Goal: Task Accomplishment & Management: Manage account settings

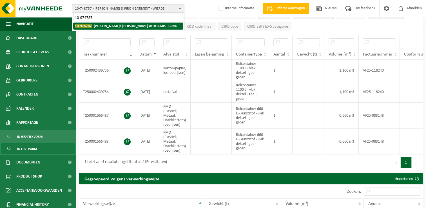
type input "10-974787"
click at [118, 28] on li "10-974787 - HANSEA/ JACOBS AUTOCARS - GENK" at bounding box center [128, 26] width 110 height 7
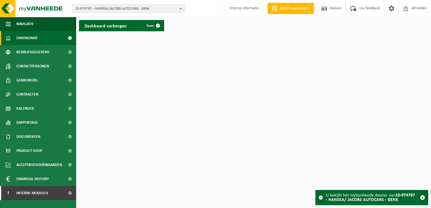
click at [128, 9] on span "10-974787 - HANSEA/ JACOBS AUTOCARS - GENK" at bounding box center [126, 9] width 102 height 8
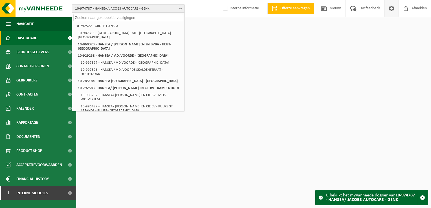
click at [392, 9] on span at bounding box center [391, 8] width 8 height 17
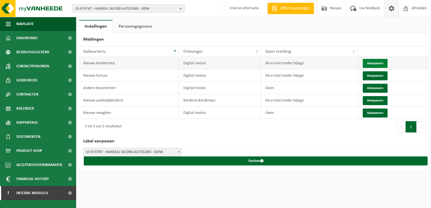
click at [375, 63] on button "Aanpassen" at bounding box center [374, 63] width 25 height 9
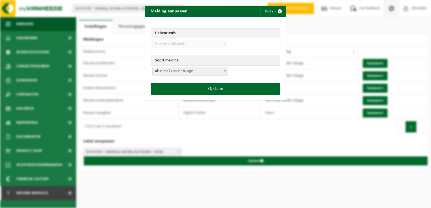
click at [162, 74] on span "Als e-mail zonder bijlage" at bounding box center [189, 71] width 75 height 8
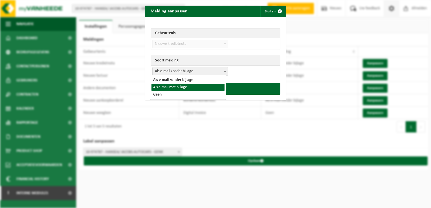
select select "3"
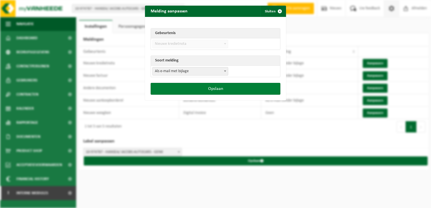
click at [194, 87] on button "Opslaan" at bounding box center [216, 89] width 130 height 12
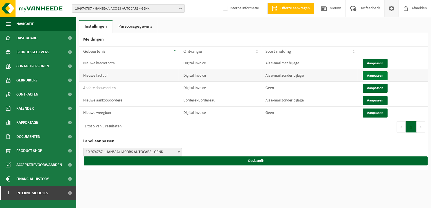
click at [374, 75] on button "Aanpassen" at bounding box center [374, 75] width 25 height 9
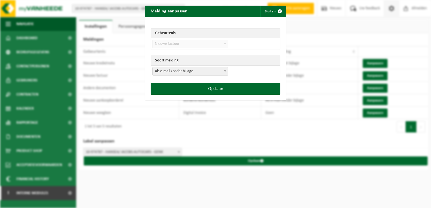
click at [179, 74] on span "Als e-mail zonder bijlage" at bounding box center [189, 71] width 75 height 8
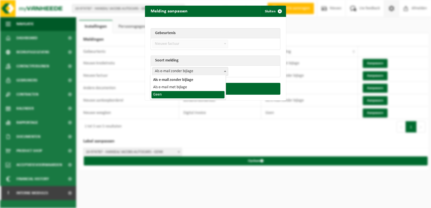
select select "1"
click at [177, 92] on button "Opslaan" at bounding box center [216, 89] width 130 height 12
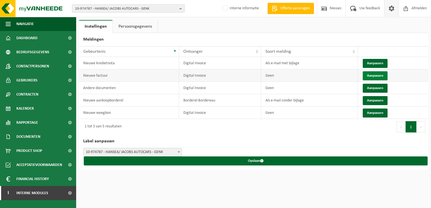
click at [376, 74] on button "Aanpassen" at bounding box center [374, 75] width 25 height 9
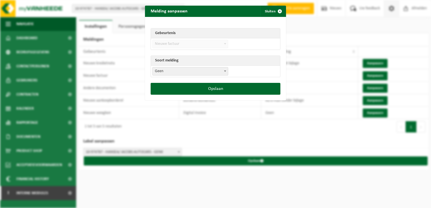
click at [161, 71] on span "Geen" at bounding box center [189, 71] width 75 height 8
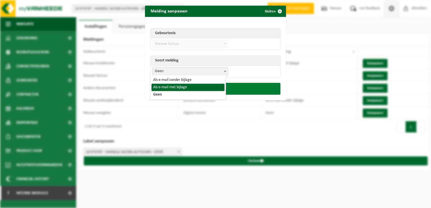
select select "3"
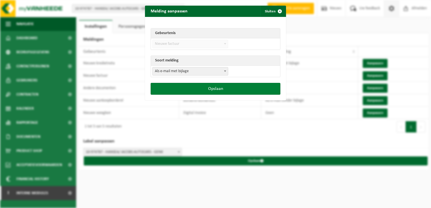
click at [191, 94] on button "Opslaan" at bounding box center [216, 89] width 130 height 12
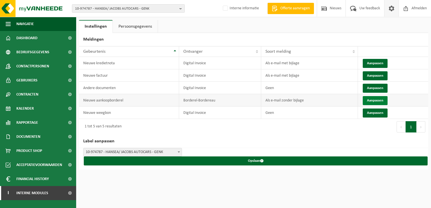
click at [375, 99] on button "Aanpassen" at bounding box center [374, 100] width 25 height 9
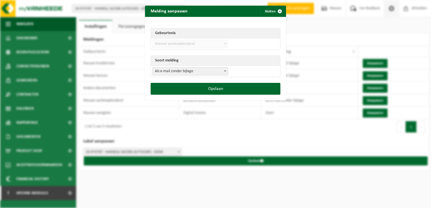
click at [173, 66] on td "Als e-mail zonder bijlage Als e-mail met bijlage Geen Als e-mail zonder bijlage" at bounding box center [215, 71] width 129 height 11
click at [170, 75] on span "Als e-mail zonder bijlage" at bounding box center [189, 71] width 75 height 8
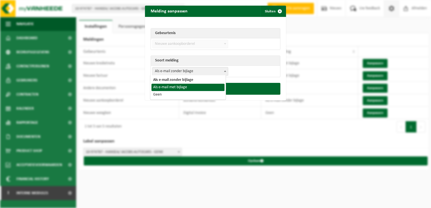
select select "3"
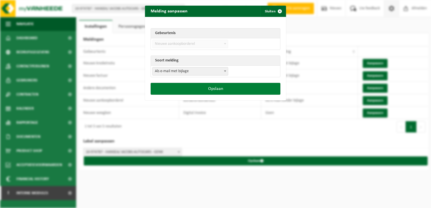
click at [189, 89] on button "Opslaan" at bounding box center [216, 89] width 130 height 12
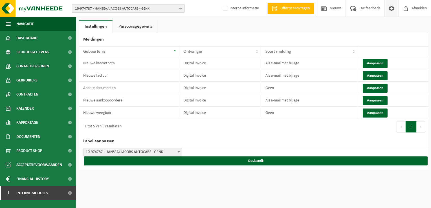
click at [97, 5] on span "10-974787 - HANSEA/ JACOBS AUTOCARS - GENK" at bounding box center [126, 9] width 102 height 8
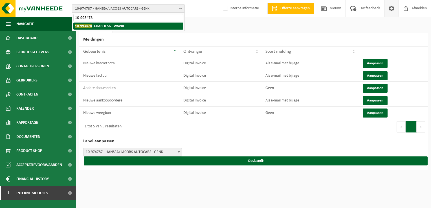
type input "10-993478"
click at [106, 27] on strong "10-993478 - CHABER SA - WAVRE" at bounding box center [100, 26] width 50 height 4
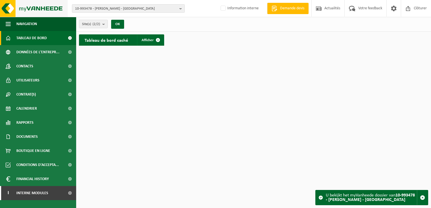
click at [3, 6] on img at bounding box center [34, 8] width 68 height 17
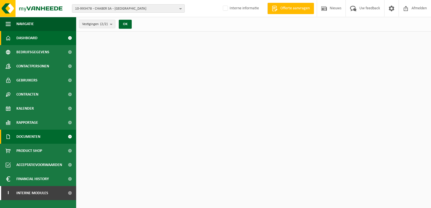
click at [30, 136] on span "Documenten" at bounding box center [28, 137] width 24 height 14
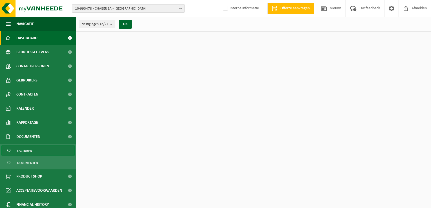
click at [34, 151] on link "Facturen" at bounding box center [37, 150] width 73 height 11
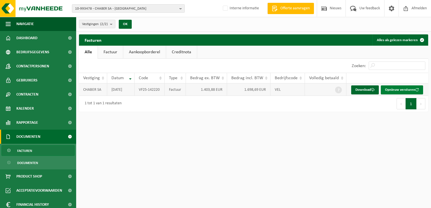
click at [396, 91] on button "Opnieuw versturen" at bounding box center [402, 89] width 42 height 9
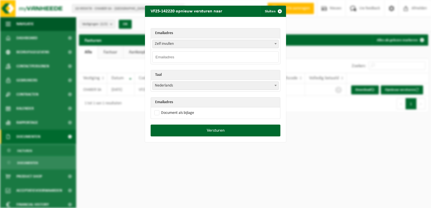
click at [166, 59] on input "email" at bounding box center [215, 56] width 126 height 11
paste input "info@charber.be"
click at [153, 54] on input "info@charber.be" at bounding box center [215, 56] width 126 height 11
click at [195, 56] on input "info@charber.be" at bounding box center [215, 56] width 126 height 11
type input "info@charber.be"
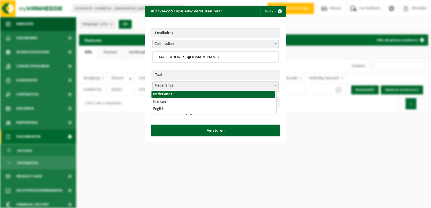
click at [171, 84] on span "Nederlands" at bounding box center [215, 86] width 126 height 8
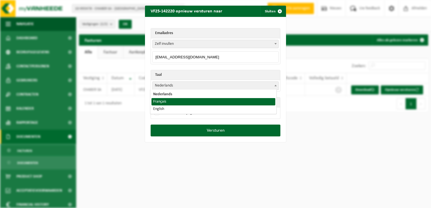
select select "fr"
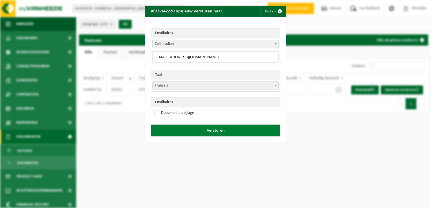
click at [227, 131] on button "Versturen" at bounding box center [216, 131] width 130 height 12
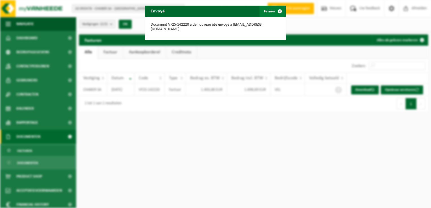
click at [277, 12] on span "button" at bounding box center [279, 11] width 11 height 11
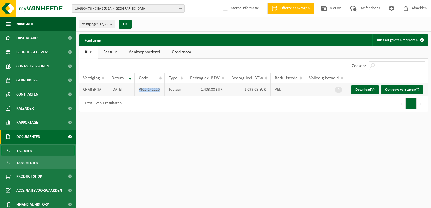
drag, startPoint x: 139, startPoint y: 90, endPoint x: 160, endPoint y: 89, distance: 21.4
click at [160, 89] on td "VF25-142220" at bounding box center [149, 89] width 30 height 12
copy td "VF25-142220"
click at [93, 9] on span "10-993478 - CHABER SA - WAVRE" at bounding box center [126, 9] width 102 height 8
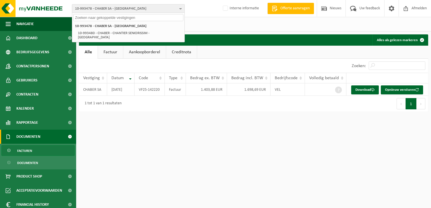
paste input "0831.214.279"
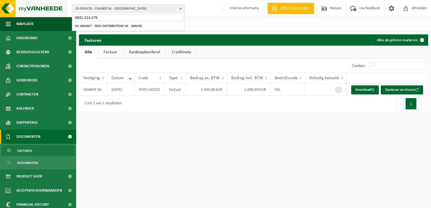
type input "0831.214.279"
click at [100, 7] on span "10-993478 - CHABER SA - WAVRE" at bounding box center [126, 9] width 102 height 8
click at [94, 9] on span "10-993478 - CHABER SA - WAVRE" at bounding box center [126, 9] width 102 height 8
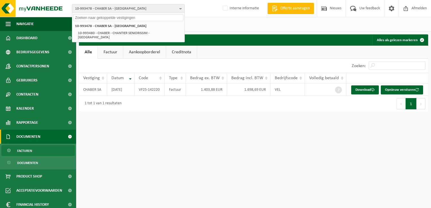
paste input "01-086867"
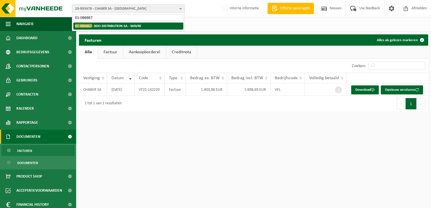
type input "01-086867"
click at [106, 26] on strong "01-086867 - BDO DISTRIBUTION SA - WAVRE" at bounding box center [108, 26] width 66 height 4
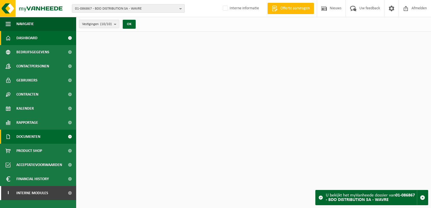
click at [31, 138] on span "Documenten" at bounding box center [28, 137] width 24 height 14
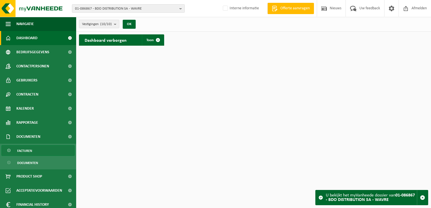
click at [34, 150] on link "Facturen" at bounding box center [37, 150] width 73 height 11
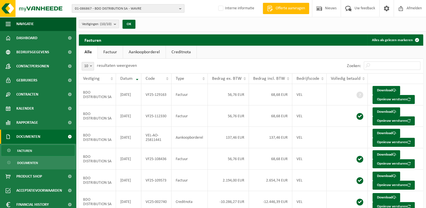
click at [107, 7] on span "01-086867 - BDO DISTRIBUTION SA - WAVRE" at bounding box center [126, 9] width 102 height 8
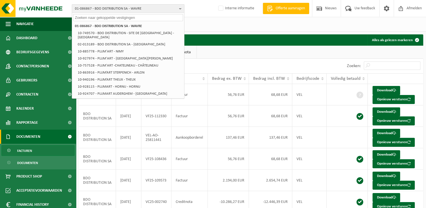
click at [107, 17] on input "text" at bounding box center [128, 17] width 110 height 7
paste input "10-970584"
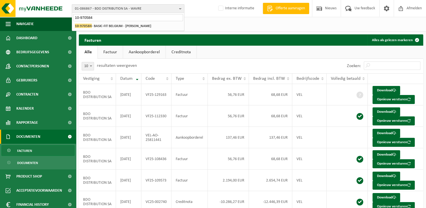
type input "10-970584"
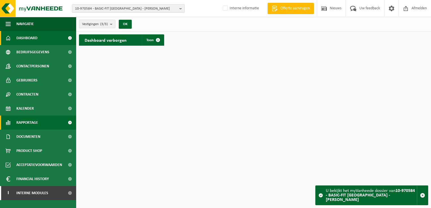
click at [37, 123] on span "Rapportage" at bounding box center [27, 123] width 22 height 14
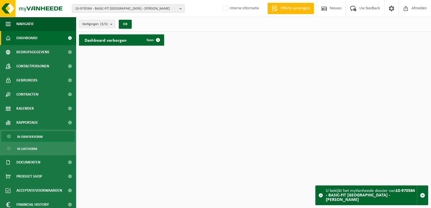
click at [34, 136] on span "In grafiekvorm" at bounding box center [29, 136] width 25 height 11
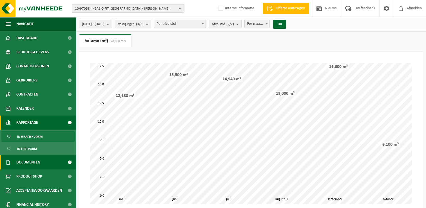
click at [35, 158] on span "Documenten" at bounding box center [28, 162] width 24 height 14
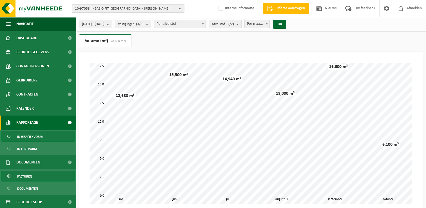
click at [27, 176] on span "Facturen" at bounding box center [24, 176] width 15 height 11
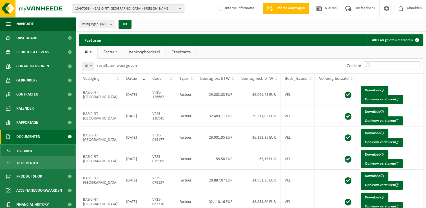
click at [382, 67] on input "Zoeken:" at bounding box center [392, 65] width 57 height 8
paste input "VF25-142828"
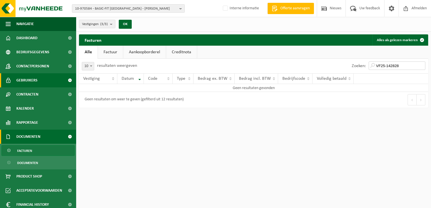
type input "VF25-142828"
